Goal: Task Accomplishment & Management: Use online tool/utility

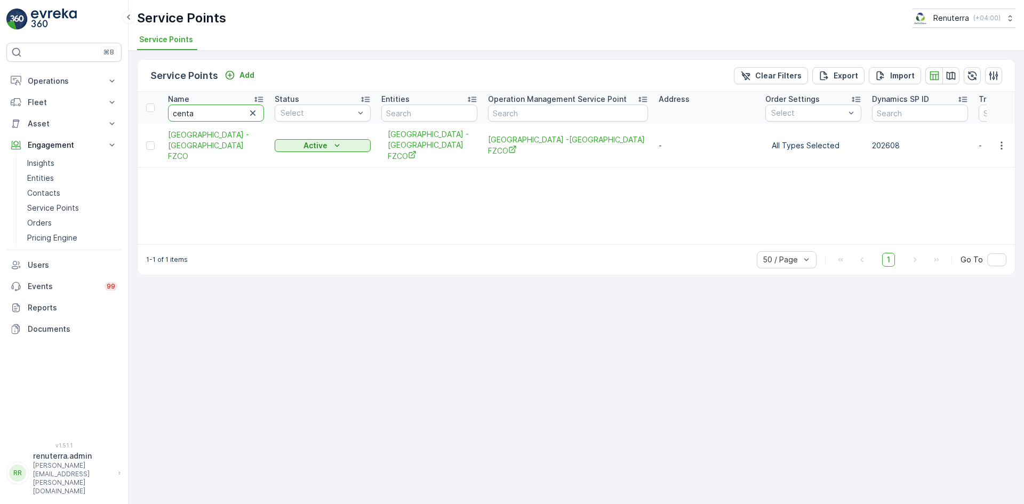
drag, startPoint x: 198, startPoint y: 116, endPoint x: 189, endPoint y: 117, distance: 9.7
click at [199, 116] on input "centa" at bounding box center [216, 113] width 96 height 17
type input "c"
type input "emirates"
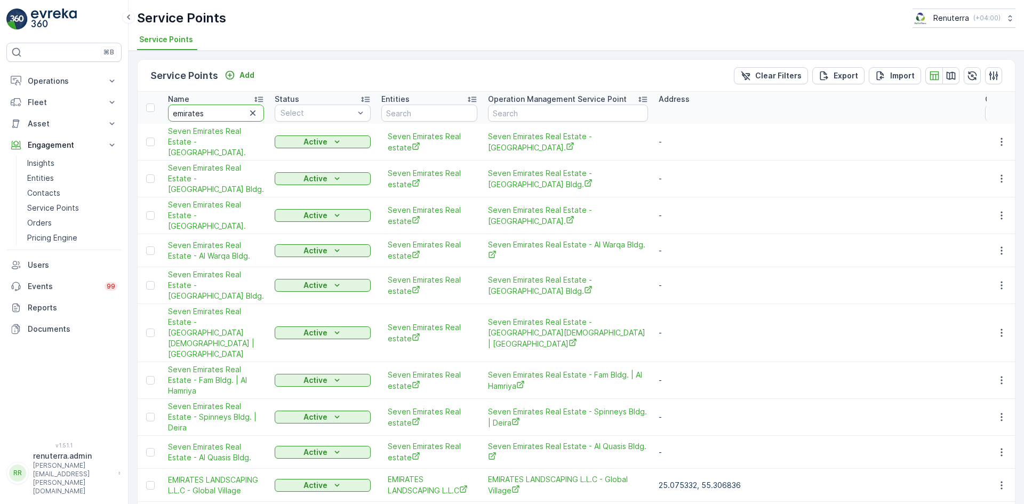
click at [208, 118] on input "emirates" at bounding box center [216, 113] width 96 height 17
type input "emirate"
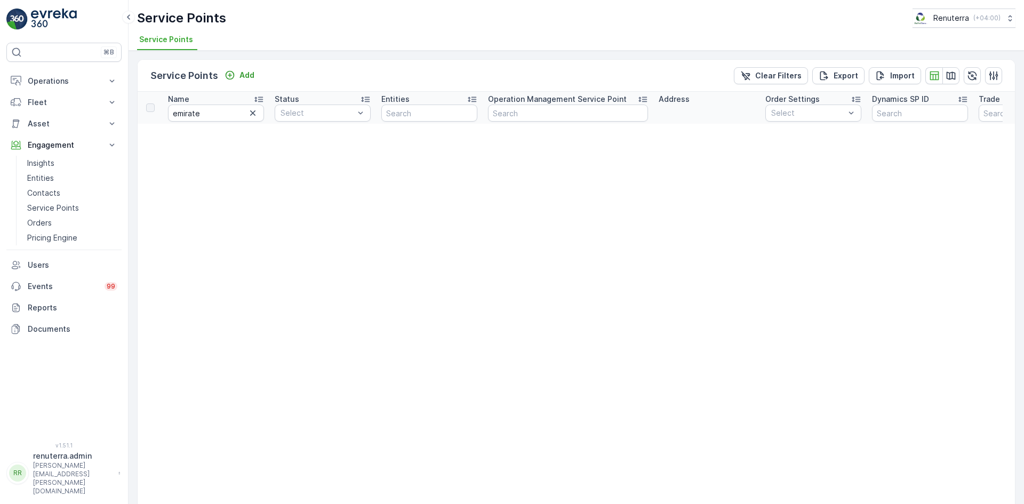
click at [208, 118] on input "emirate" at bounding box center [216, 113] width 96 height 17
type input "emirates in"
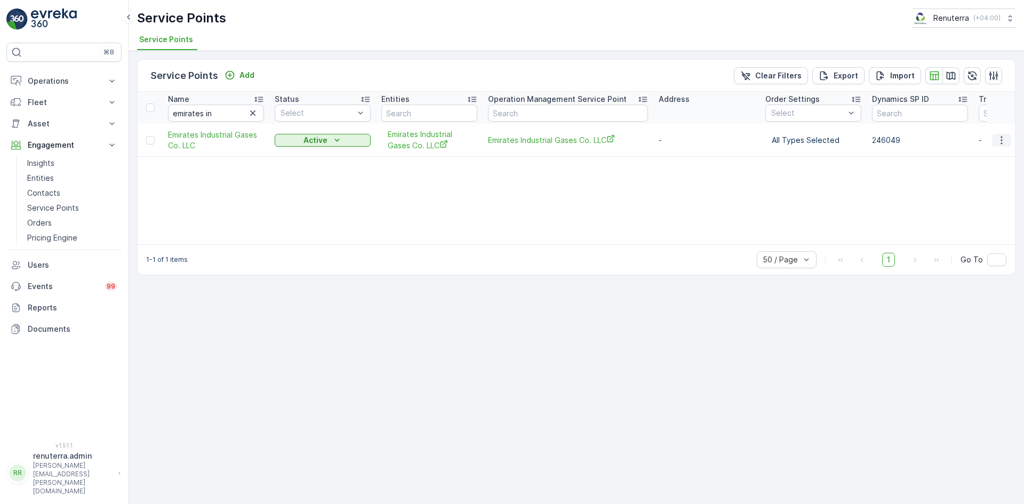
drag, startPoint x: 1016, startPoint y: 141, endPoint x: 1006, endPoint y: 143, distance: 9.8
click at [1011, 141] on div "Service Points Add Clear Filters Export Import Name emirates in Status Select E…" at bounding box center [576, 277] width 895 height 453
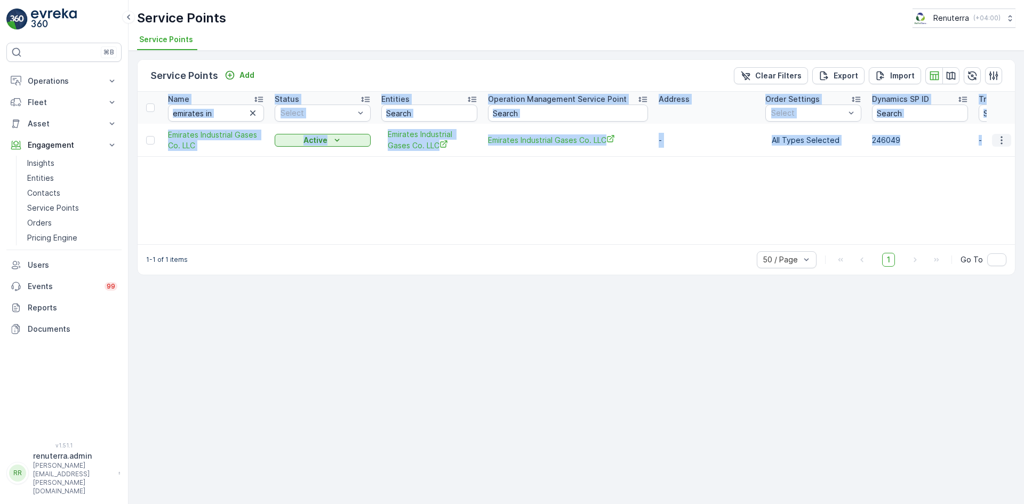
scroll to position [0, 9]
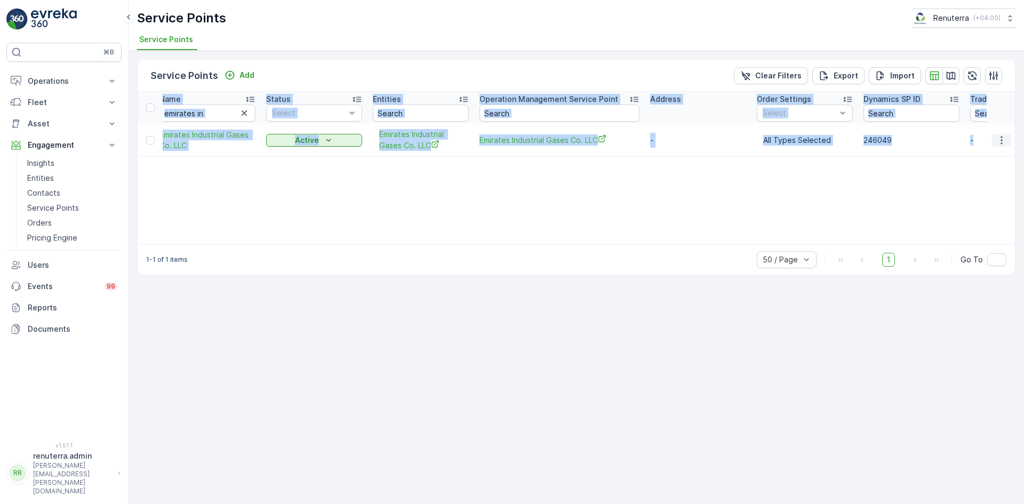
click at [1005, 143] on icon "button" at bounding box center [1001, 140] width 11 height 11
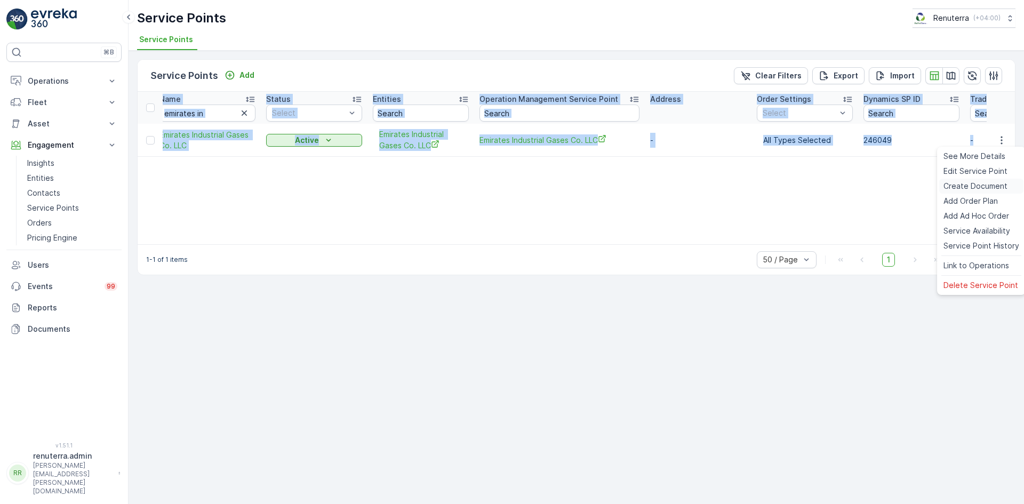
click at [975, 187] on span "Create Document" at bounding box center [975, 186] width 64 height 11
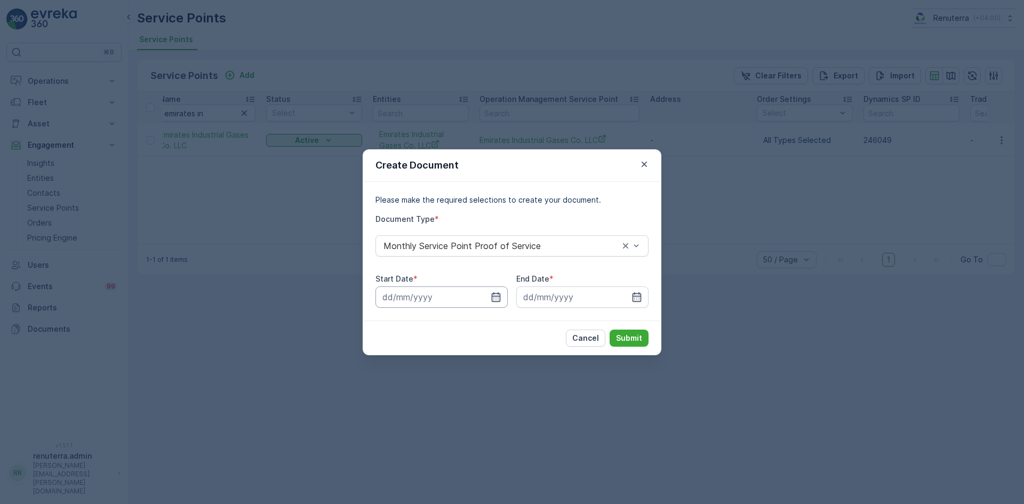
click at [495, 303] on input at bounding box center [441, 296] width 132 height 21
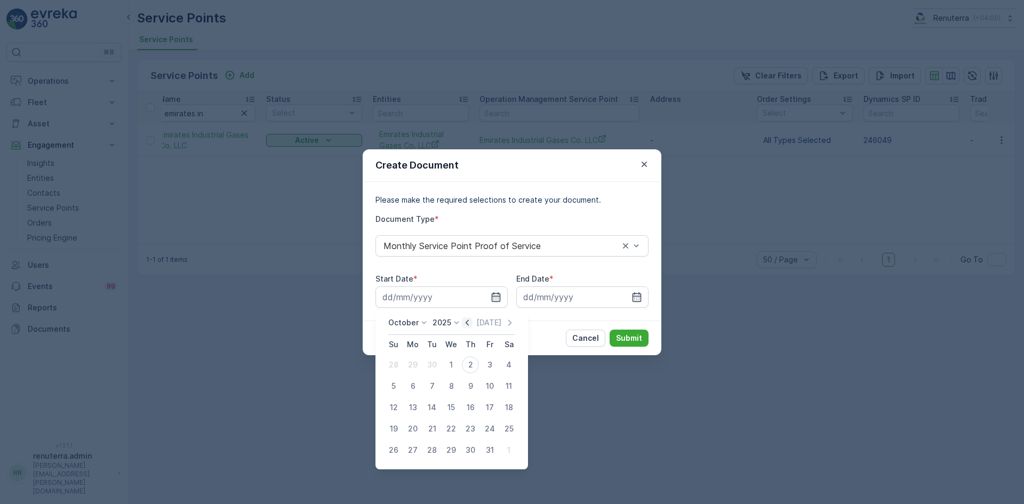
click at [465, 327] on icon "button" at bounding box center [467, 322] width 11 height 11
click at [409, 364] on div "1" at bounding box center [412, 364] width 17 height 17
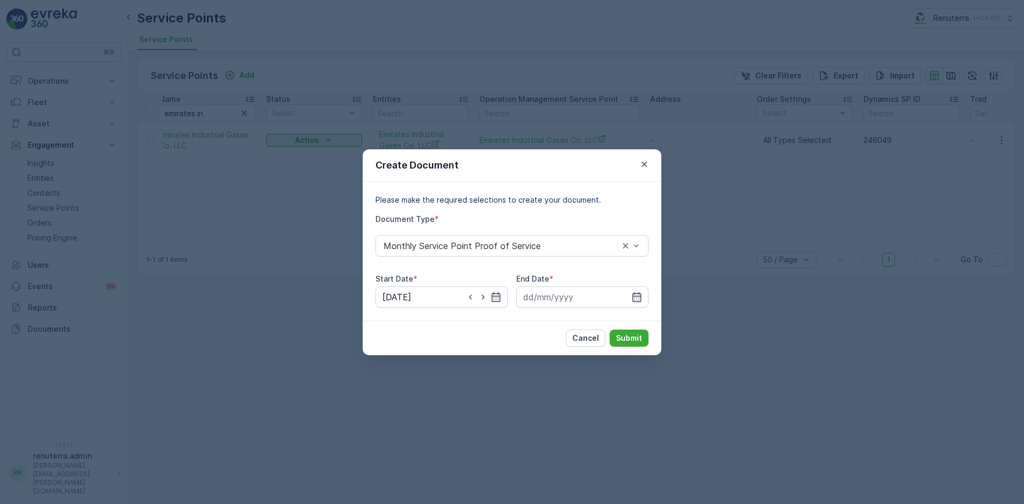
type input "01.09.2025"
click at [641, 295] on icon "button" at bounding box center [637, 297] width 9 height 10
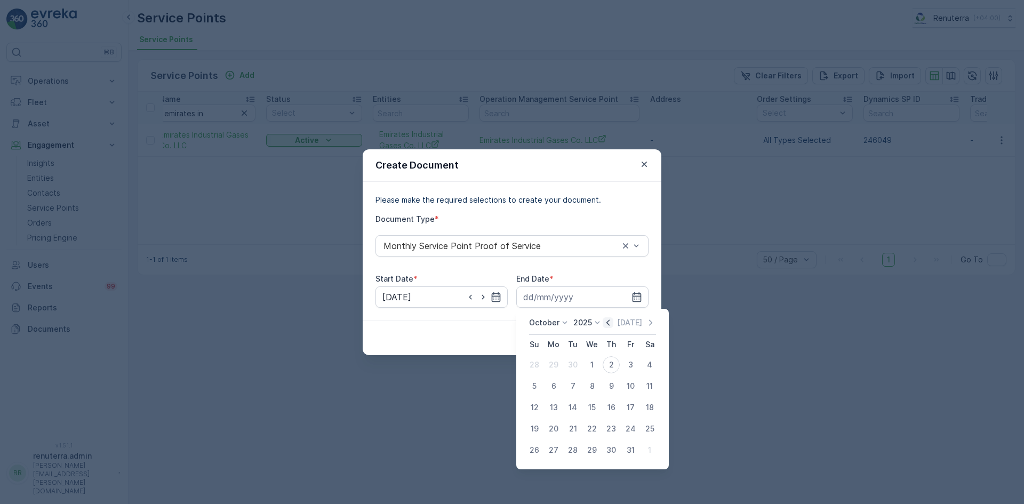
click at [605, 324] on icon "button" at bounding box center [608, 322] width 11 height 11
click at [581, 443] on tr "28 29 30 1 2 3 4" at bounding box center [592, 449] width 134 height 21
click at [575, 448] on div "30" at bounding box center [572, 450] width 17 height 17
type input "30.09.2025"
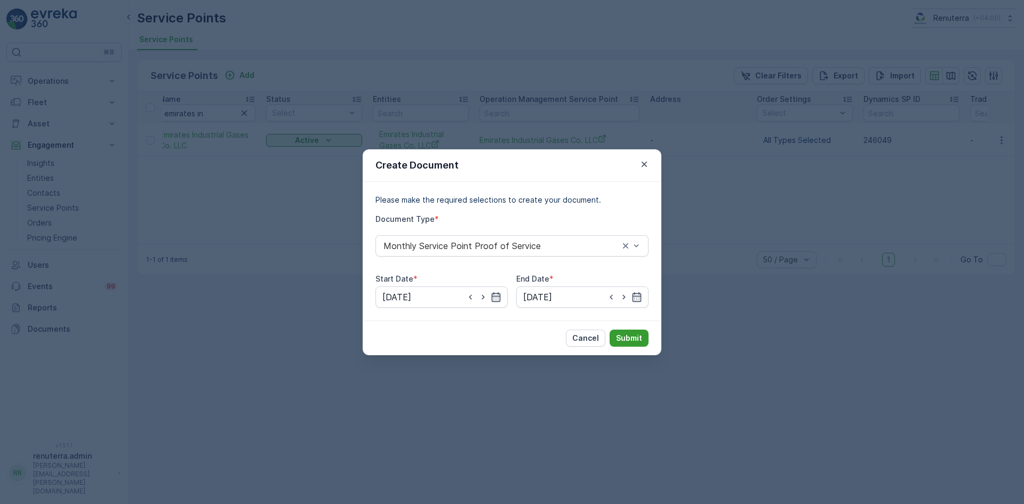
click at [627, 335] on p "Submit" at bounding box center [629, 338] width 26 height 11
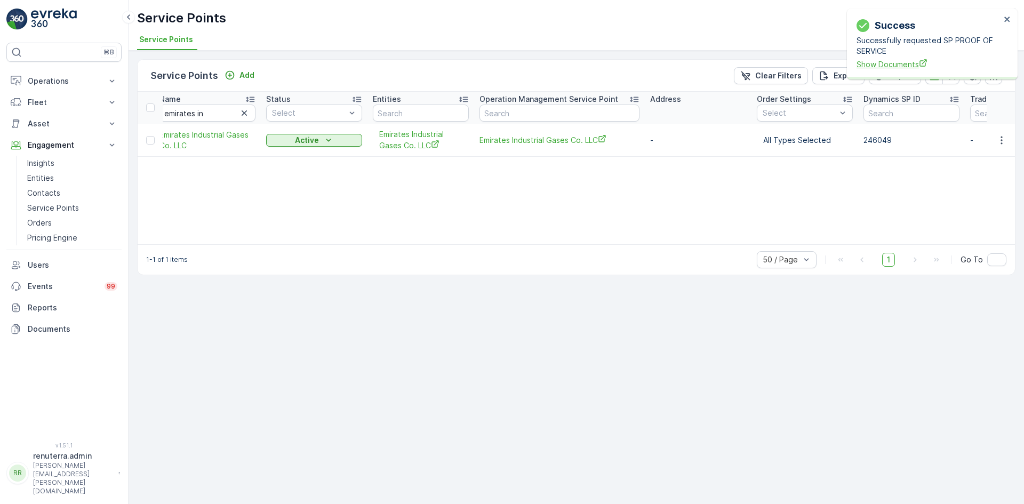
click at [905, 62] on span "Show Documents" at bounding box center [929, 64] width 144 height 11
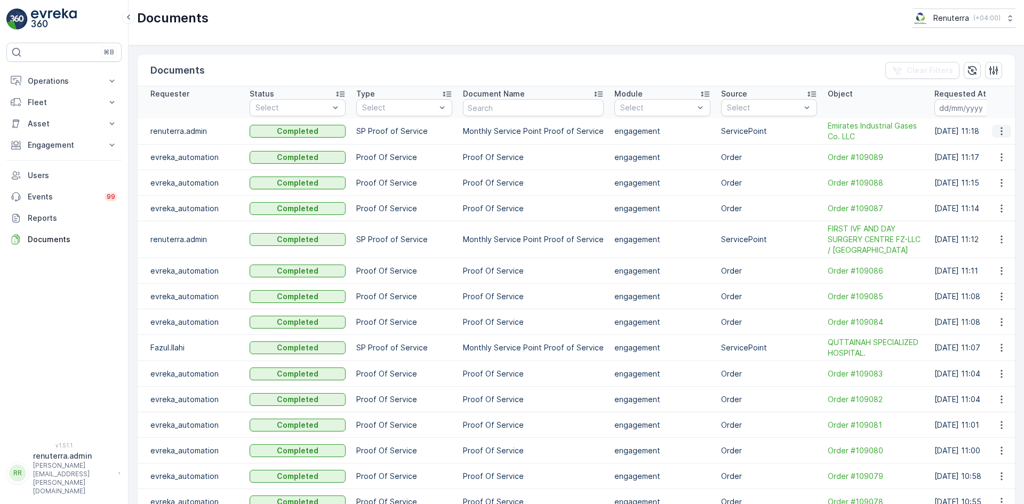
click at [1001, 137] on button "button" at bounding box center [1001, 131] width 19 height 13
click at [999, 146] on span "See Details" at bounding box center [998, 147] width 41 height 11
